Goal: Information Seeking & Learning: Check status

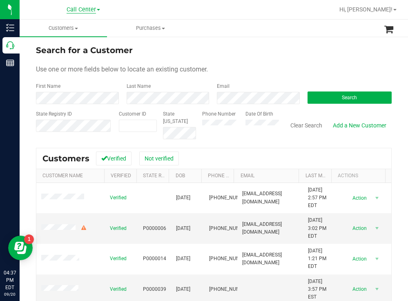
click at [84, 11] on span "Call Center" at bounding box center [81, 9] width 29 height 7
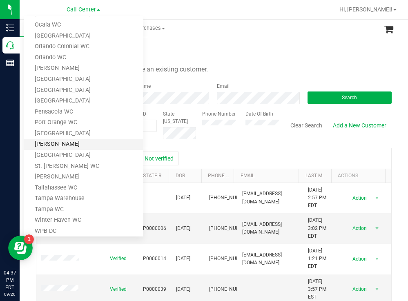
scroll to position [305, 0]
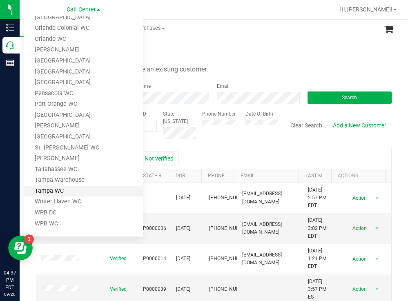
click at [52, 188] on link "Tampa WC" at bounding box center [83, 191] width 119 height 11
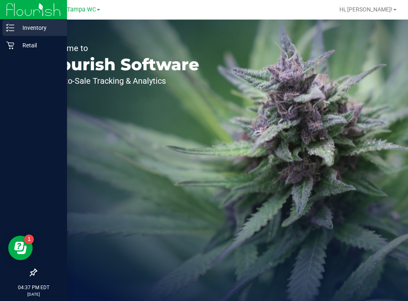
click at [39, 25] on p "Inventory" at bounding box center [38, 28] width 49 height 10
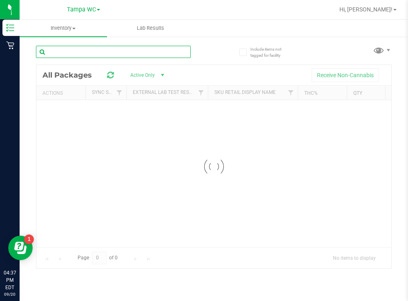
click at [112, 55] on input "text" at bounding box center [113, 52] width 155 height 12
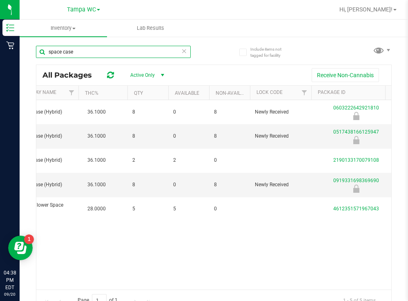
scroll to position [0, 230]
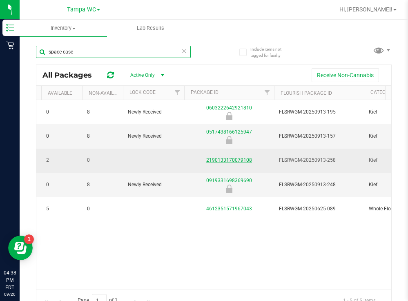
type input "space case"
click at [230, 159] on link "2190133170079108" at bounding box center [229, 160] width 46 height 6
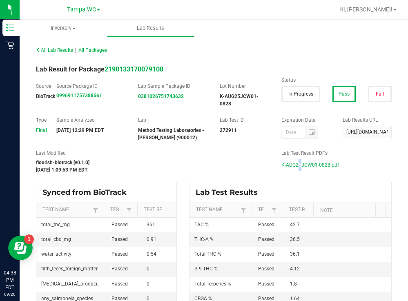
click at [293, 164] on span "K-AUG25JCW01-0828.pdf" at bounding box center [311, 165] width 58 height 12
click at [94, 6] on span "Tampa WC" at bounding box center [81, 9] width 29 height 7
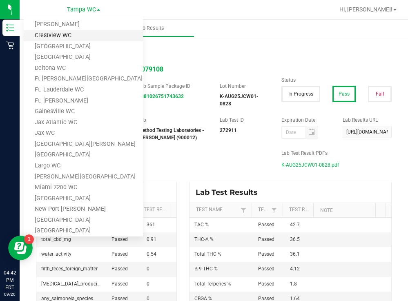
scroll to position [18, 0]
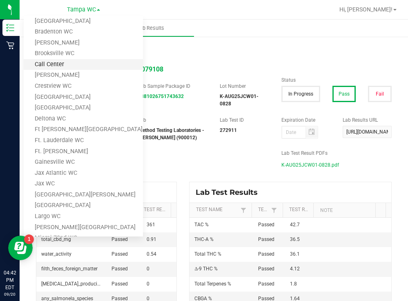
click at [61, 65] on link "Call Center" at bounding box center [83, 64] width 119 height 11
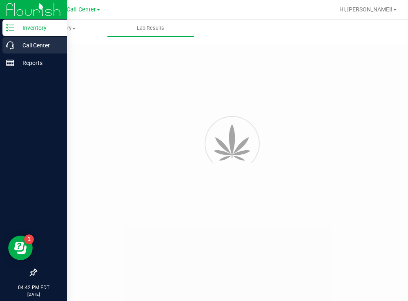
click at [32, 44] on p "Call Center" at bounding box center [38, 45] width 49 height 10
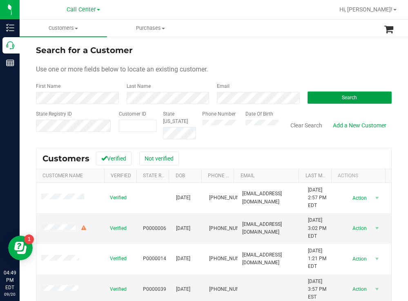
click at [333, 96] on button "Search" at bounding box center [350, 98] width 85 height 12
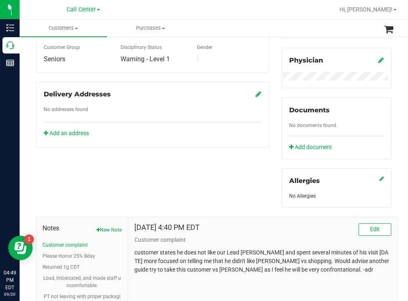
scroll to position [310, 0]
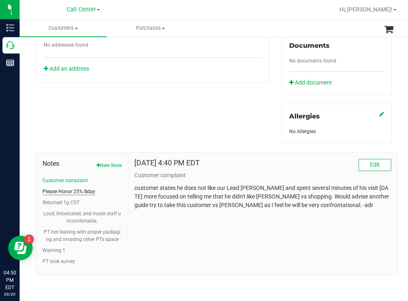
click at [92, 191] on button "Please Honor 25% Bday" at bounding box center [69, 191] width 53 height 7
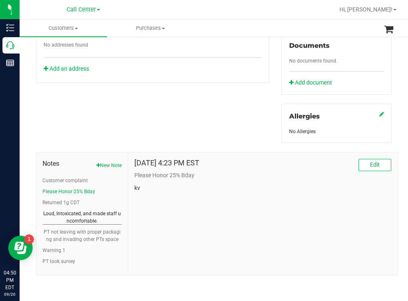
click at [90, 217] on button "Loud, Intoxicated, and made staff uncomfortable." at bounding box center [82, 217] width 79 height 15
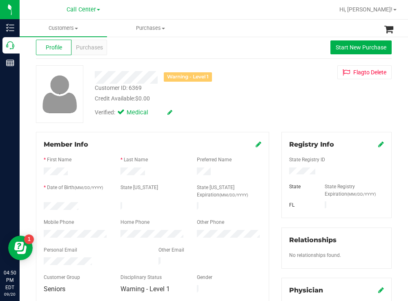
scroll to position [0, 0]
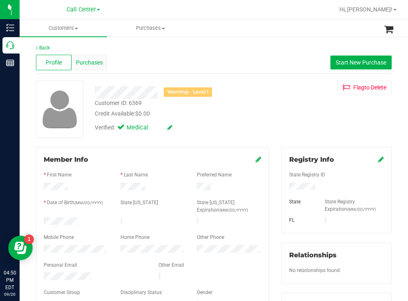
click at [97, 65] on span "Purchases" at bounding box center [89, 62] width 27 height 9
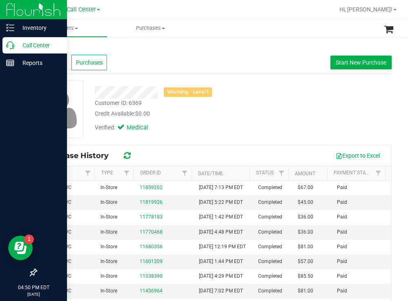
click at [31, 43] on p "Call Center" at bounding box center [38, 45] width 49 height 10
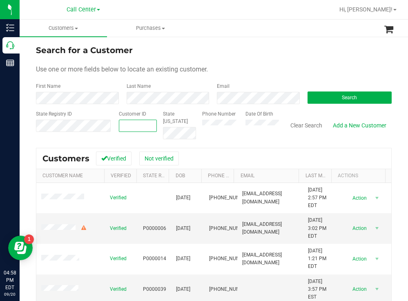
paste input "11981383"
type input "11981383"
click at [314, 99] on button "Search" at bounding box center [350, 98] width 85 height 12
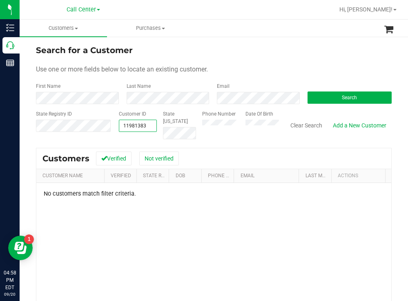
drag, startPoint x: 120, startPoint y: 127, endPoint x: 149, endPoint y: 129, distance: 28.7
click at [149, 129] on span "11981383 11981383" at bounding box center [138, 126] width 38 height 12
paste input "1570897"
type input "1570897"
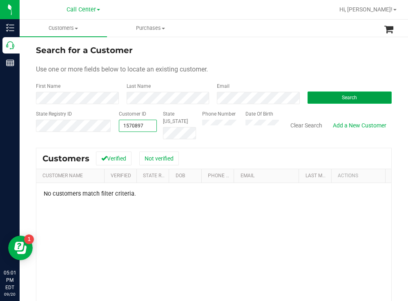
click at [316, 98] on button "Search" at bounding box center [350, 98] width 85 height 12
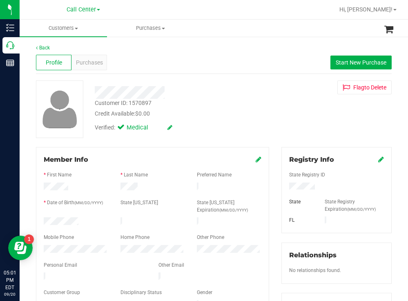
drag, startPoint x: 86, startPoint y: 221, endPoint x: 43, endPoint y: 222, distance: 43.3
click at [43, 222] on div at bounding box center [76, 222] width 77 height 10
drag, startPoint x: 323, startPoint y: 186, endPoint x: 274, endPoint y: 189, distance: 49.1
click at [276, 189] on div "Registry Info State Registry ID State State Registry Expiration (MM/DD/YYYY) [G…" at bounding box center [337, 300] width 123 height 306
drag, startPoint x: 211, startPoint y: 131, endPoint x: 197, endPoint y: 128, distance: 13.9
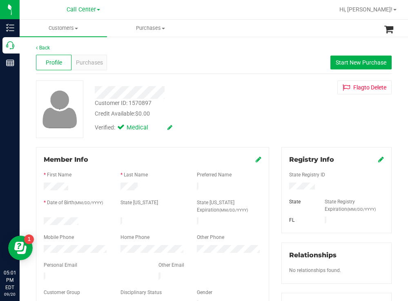
click at [211, 131] on div "Verified: Medical" at bounding box center [181, 127] width 184 height 18
click at [266, 134] on div "Verified: Medical" at bounding box center [181, 127] width 184 height 18
click at [91, 61] on span "Purchases" at bounding box center [89, 62] width 27 height 9
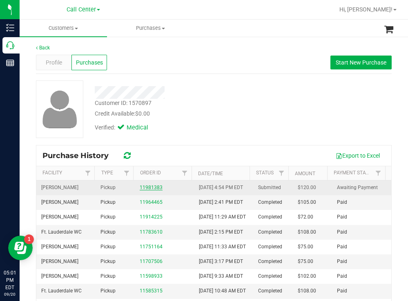
click at [151, 191] on link "11981383" at bounding box center [151, 188] width 23 height 6
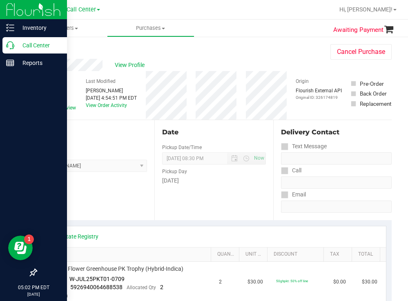
click at [40, 44] on p "Call Center" at bounding box center [38, 45] width 49 height 10
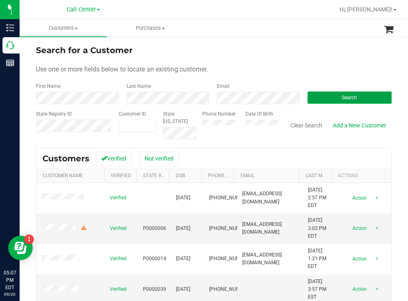
click at [321, 95] on button "Search" at bounding box center [350, 98] width 85 height 12
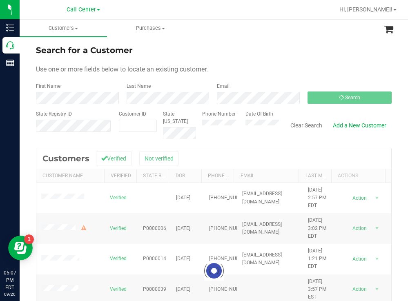
click at [261, 45] on div "Search for a Customer" at bounding box center [214, 50] width 356 height 12
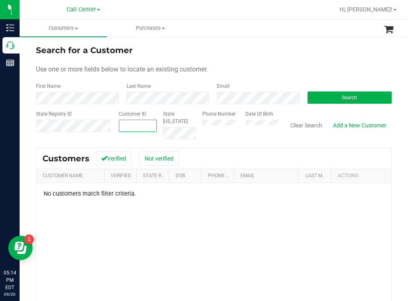
paste input "242550"
type input "242550"
click at [313, 100] on button "Search" at bounding box center [350, 98] width 85 height 12
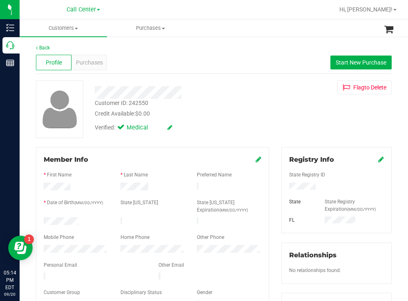
drag, startPoint x: 87, startPoint y: 219, endPoint x: 42, endPoint y: 221, distance: 44.6
click at [42, 221] on div at bounding box center [76, 222] width 77 height 10
drag, startPoint x: 321, startPoint y: 186, endPoint x: 281, endPoint y: 185, distance: 39.7
click at [283, 185] on div at bounding box center [336, 187] width 107 height 9
drag, startPoint x: 224, startPoint y: 114, endPoint x: 218, endPoint y: 119, distance: 7.4
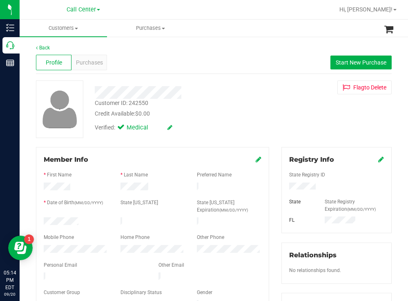
click at [224, 114] on div "Credit Available: $0.00" at bounding box center [181, 114] width 172 height 9
click at [89, 61] on span "Purchases" at bounding box center [89, 62] width 27 height 9
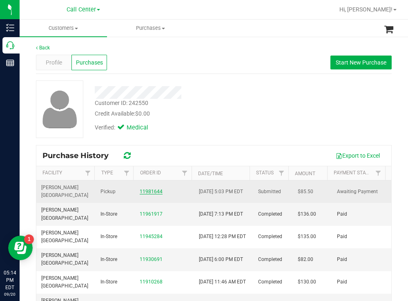
click at [145, 192] on link "11981644" at bounding box center [151, 192] width 23 height 6
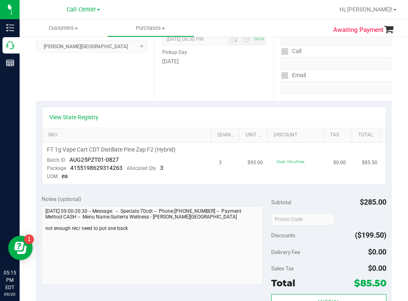
scroll to position [123, 0]
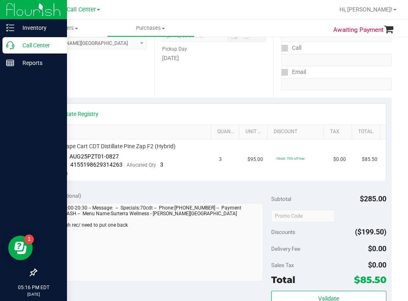
click at [35, 42] on p "Call Center" at bounding box center [38, 45] width 49 height 10
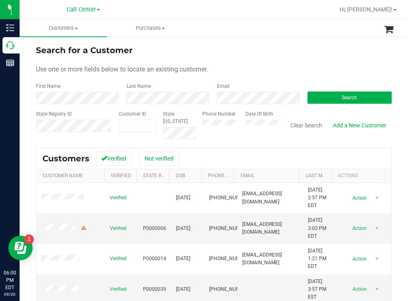
drag, startPoint x: 252, startPoint y: 28, endPoint x: 244, endPoint y: 24, distance: 8.8
click at [248, 27] on ul "Customers All customers Add a new customer All physicians Purchases All purchas…" at bounding box center [224, 29] width 408 height 18
